Goal: Consume media (video, audio): Consume media (video, audio)

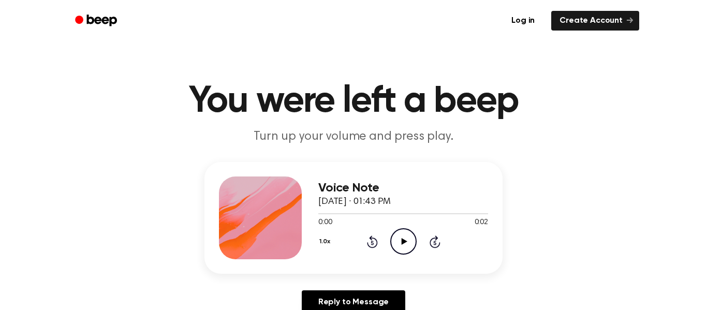
click at [405, 232] on icon "Play Audio" at bounding box center [403, 241] width 26 height 26
click at [407, 250] on icon "Play Audio" at bounding box center [403, 241] width 26 height 26
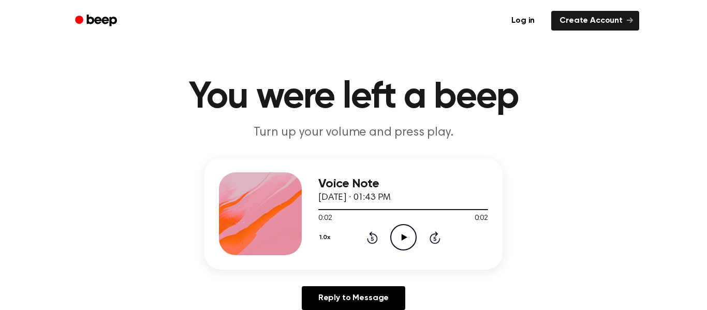
click at [327, 242] on button "1.0x" at bounding box center [326, 238] width 16 height 18
click at [336, 286] on div "1.0x" at bounding box center [338, 295] width 40 height 19
click at [326, 243] on button "1.0x" at bounding box center [326, 238] width 16 height 18
click at [341, 279] on span "0.8x" at bounding box center [334, 280] width 13 height 11
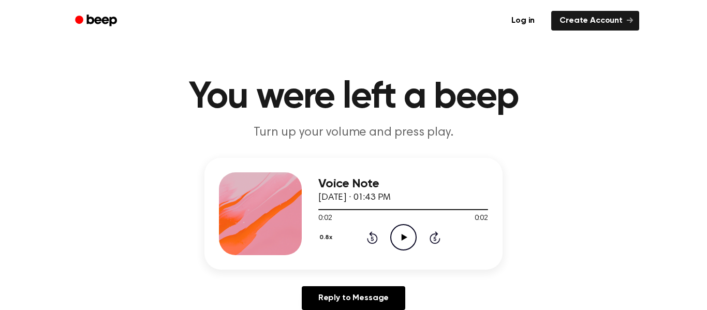
click at [398, 242] on icon "Play Audio" at bounding box center [403, 237] width 26 height 26
click at [328, 237] on button "0.8x" at bounding box center [327, 238] width 18 height 18
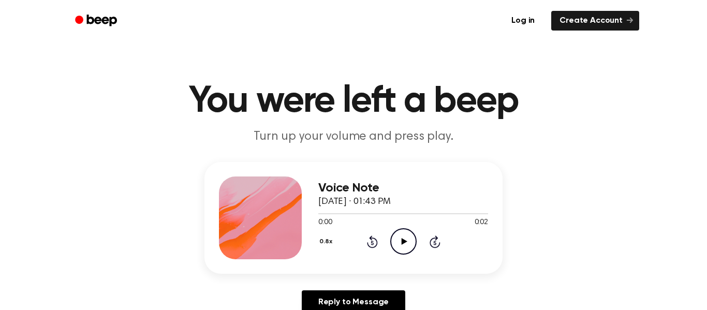
click at [324, 238] on button "0.8x" at bounding box center [327, 242] width 18 height 18
click at [340, 299] on span "1.0x" at bounding box center [334, 299] width 13 height 11
click at [403, 236] on icon "Play Audio" at bounding box center [403, 241] width 26 height 26
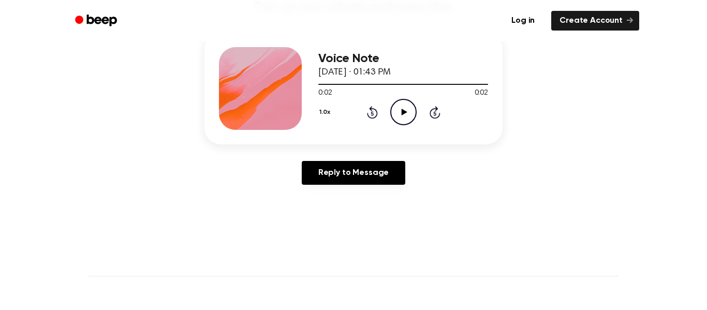
scroll to position [162, 0]
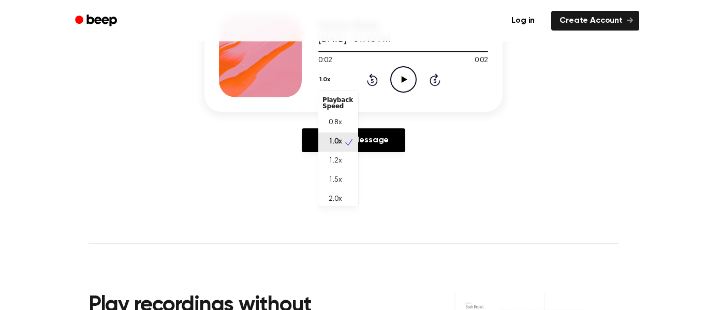
click at [321, 77] on button "1.0x" at bounding box center [326, 80] width 16 height 18
click at [341, 202] on span "2.0x" at bounding box center [334, 199] width 13 height 11
click at [405, 79] on icon at bounding box center [404, 79] width 6 height 7
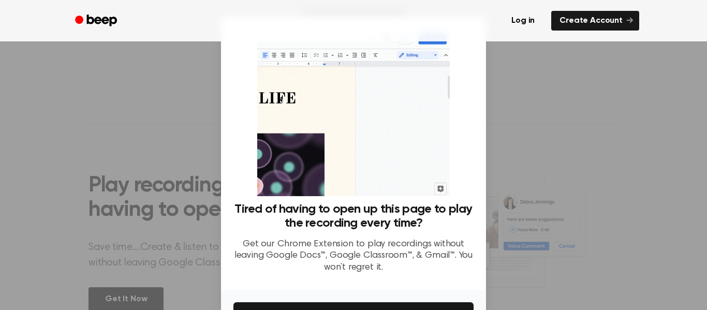
scroll to position [283, 0]
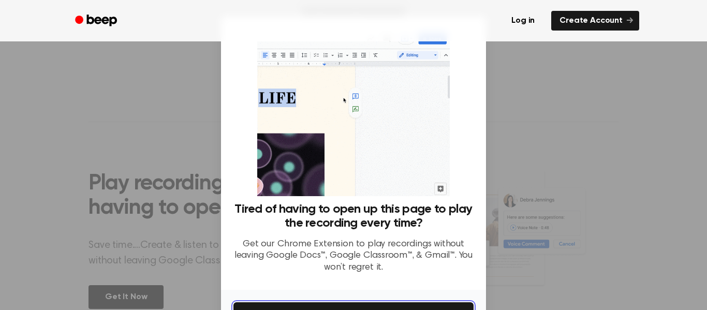
click at [454, 305] on button "Get It Now" at bounding box center [353, 313] width 240 height 23
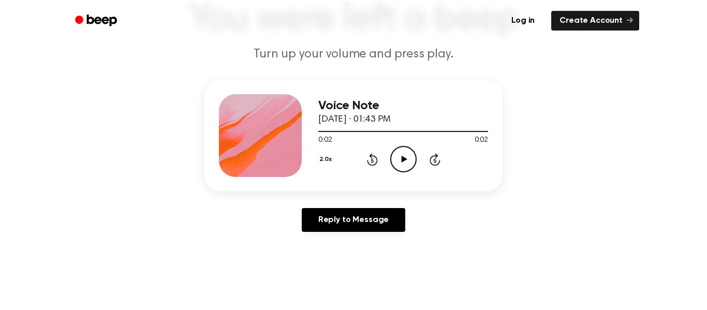
scroll to position [81, 0]
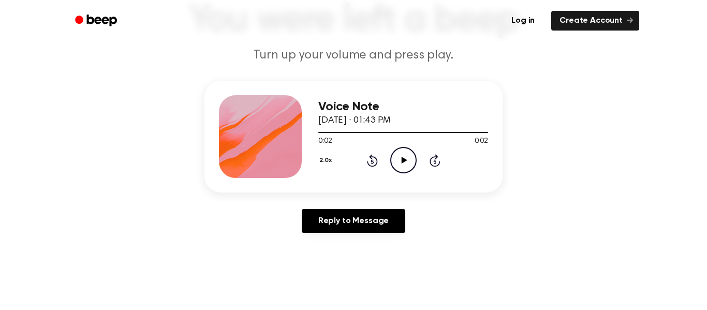
click at [391, 161] on icon "Play Audio" at bounding box center [403, 160] width 26 height 26
click at [403, 160] on icon at bounding box center [404, 160] width 6 height 7
click at [388, 153] on div "2.0x Rewind 5 seconds Play Audio Skip 5 seconds" at bounding box center [403, 160] width 170 height 26
click at [406, 167] on icon "Play Audio" at bounding box center [403, 160] width 26 height 26
click at [407, 167] on icon "Play Audio" at bounding box center [403, 160] width 26 height 26
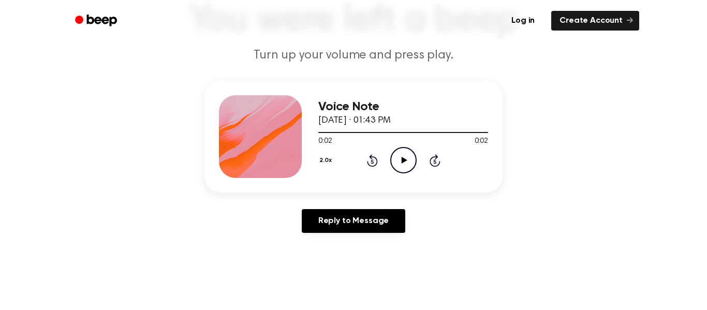
click at [407, 167] on icon "Play Audio" at bounding box center [403, 160] width 26 height 26
click at [407, 167] on icon "Pause Audio" at bounding box center [403, 160] width 26 height 26
click at [407, 167] on icon "Play Audio" at bounding box center [403, 160] width 26 height 26
click at [407, 150] on icon "Play Audio" at bounding box center [403, 160] width 26 height 26
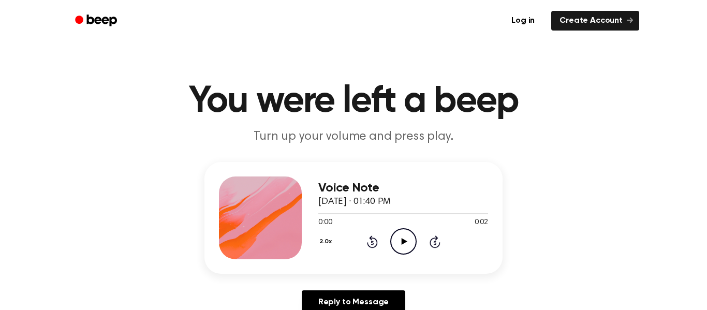
click at [410, 232] on icon "Play Audio" at bounding box center [403, 241] width 26 height 26
click at [407, 235] on icon "Play Audio" at bounding box center [403, 241] width 26 height 26
click at [402, 239] on icon "Play Audio" at bounding box center [403, 241] width 26 height 26
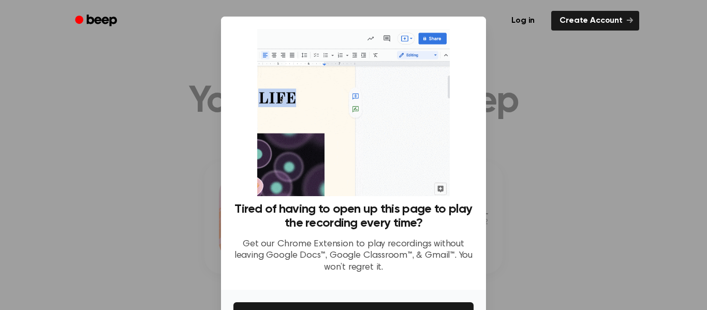
click at [520, 184] on div at bounding box center [353, 155] width 707 height 310
click at [437, 303] on button "Get It Now" at bounding box center [353, 313] width 240 height 23
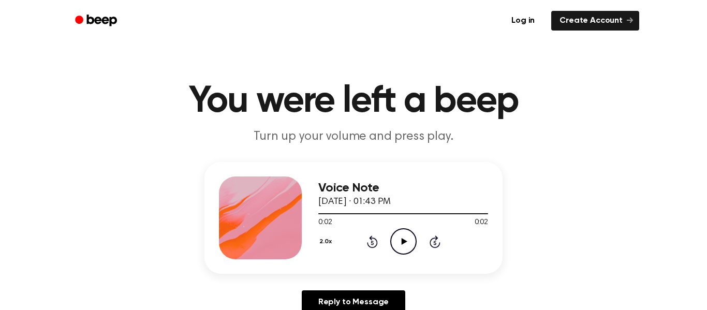
click at [401, 234] on icon "Play Audio" at bounding box center [403, 241] width 26 height 26
